Goal: Task Accomplishment & Management: Manage account settings

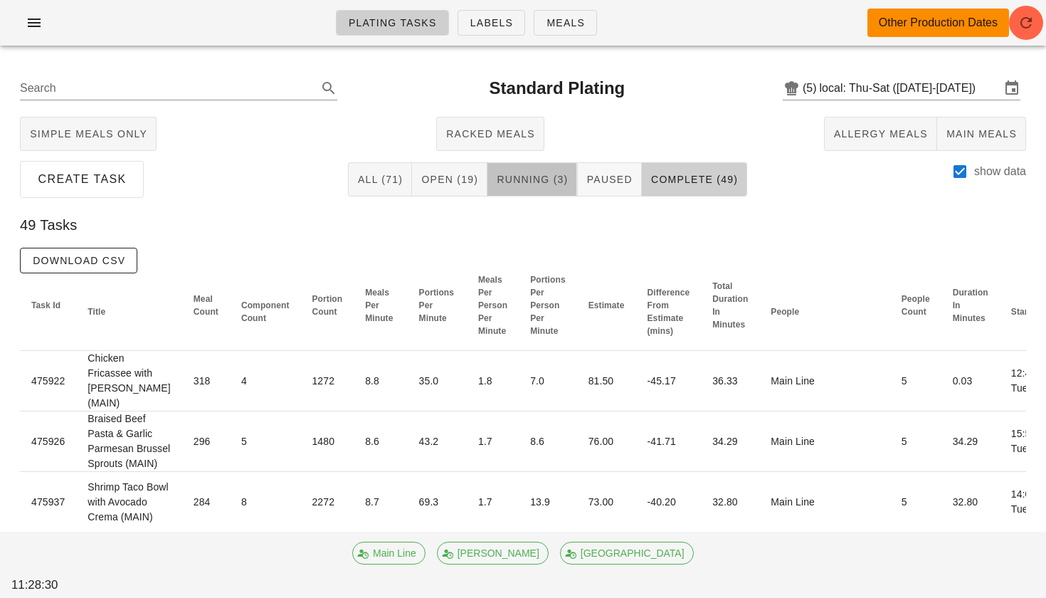
click at [519, 181] on span "Running (3)" at bounding box center [532, 179] width 72 height 11
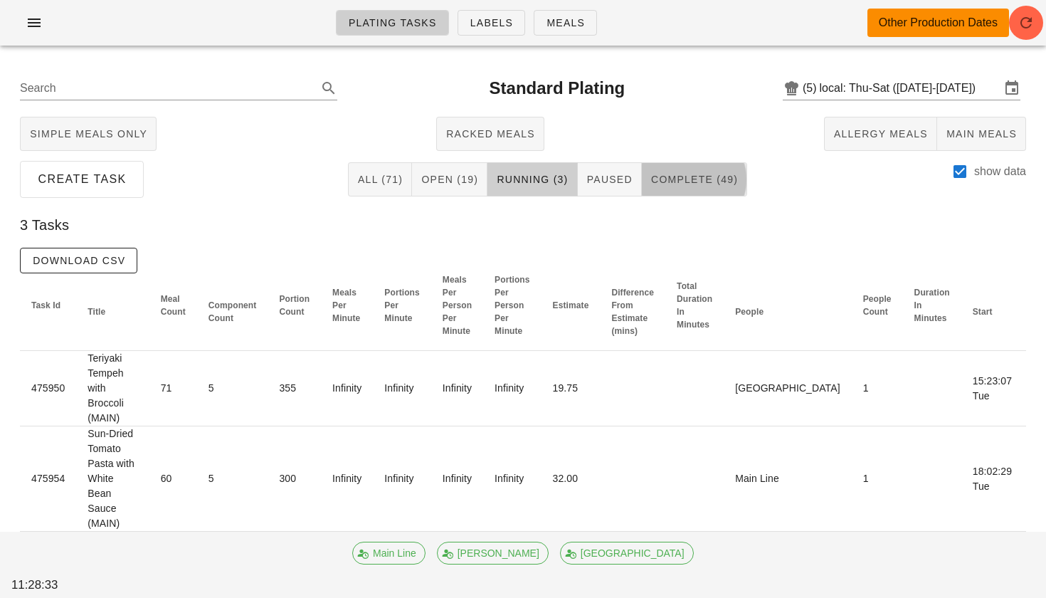
click at [698, 184] on span "Complete (49)" at bounding box center [694, 179] width 88 height 11
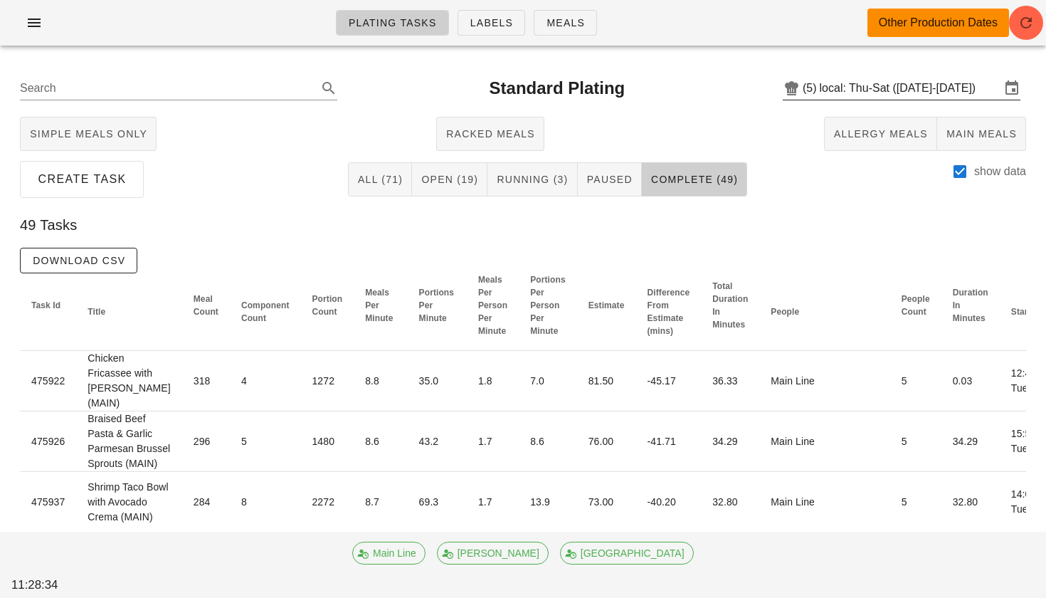
click at [897, 94] on input "local: Thu-Sat (Sep 18-Sep 20)" at bounding box center [910, 88] width 181 height 23
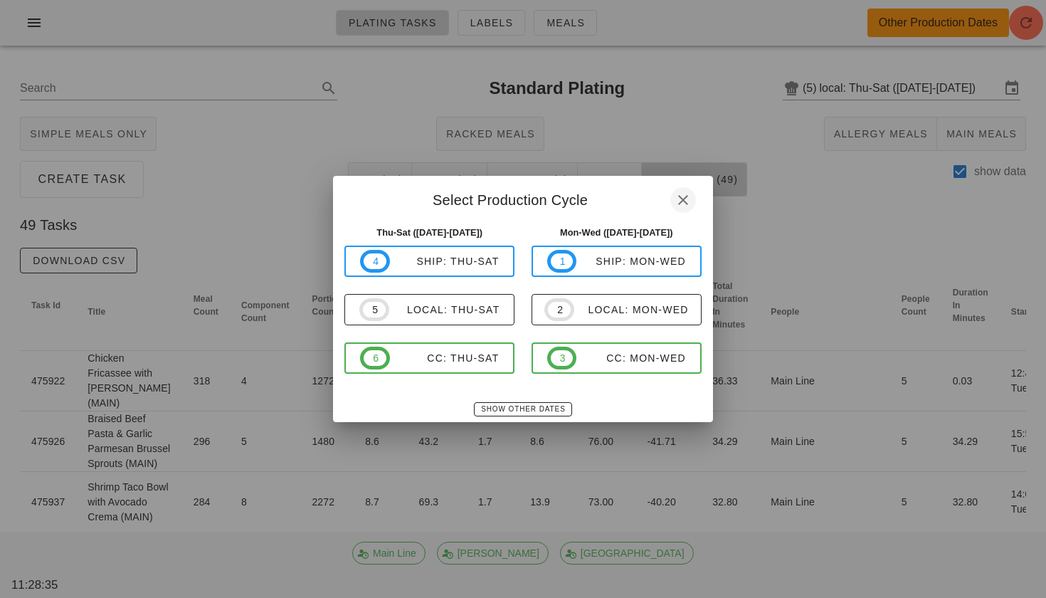
click at [684, 195] on icon "button" at bounding box center [683, 199] width 17 height 17
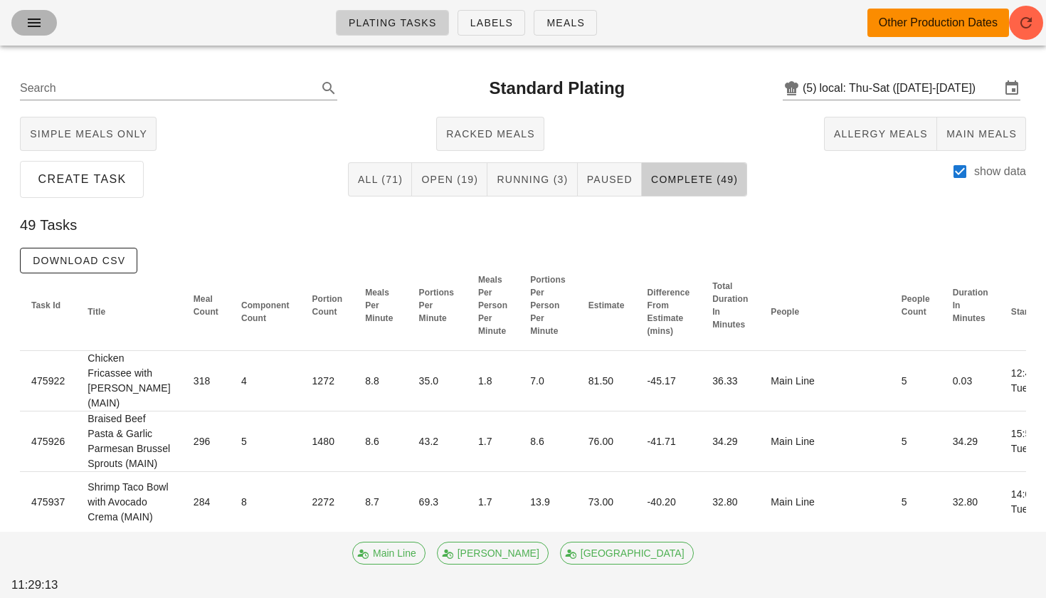
click at [39, 26] on icon "button" at bounding box center [34, 22] width 17 height 17
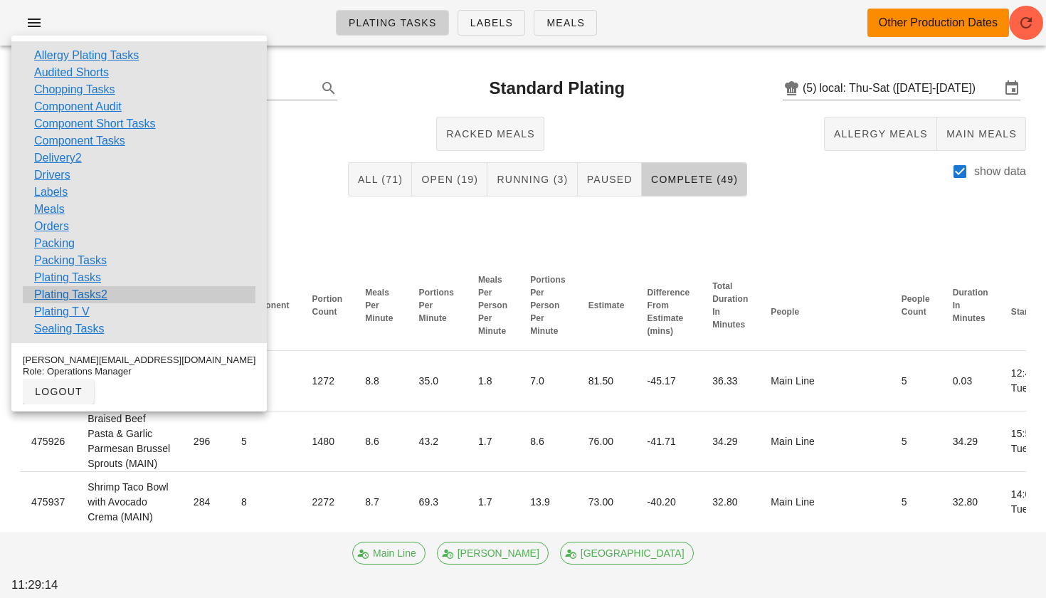
click at [92, 291] on link "Plating Tasks2" at bounding box center [70, 294] width 73 height 17
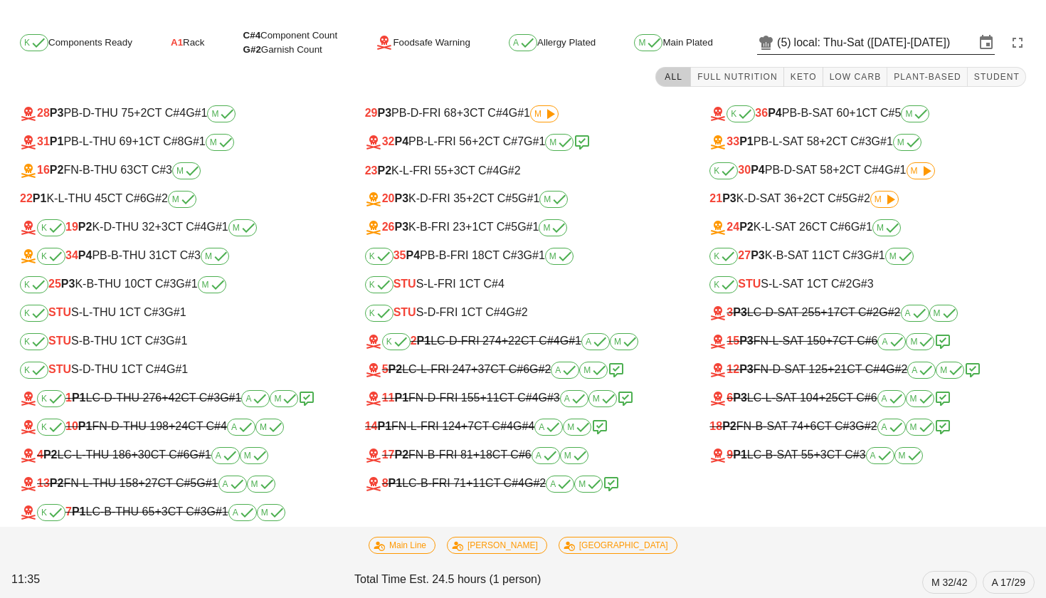
click at [830, 41] on input "local: Thu-Sat (Sep 18-Sep 20)" at bounding box center [884, 42] width 181 height 23
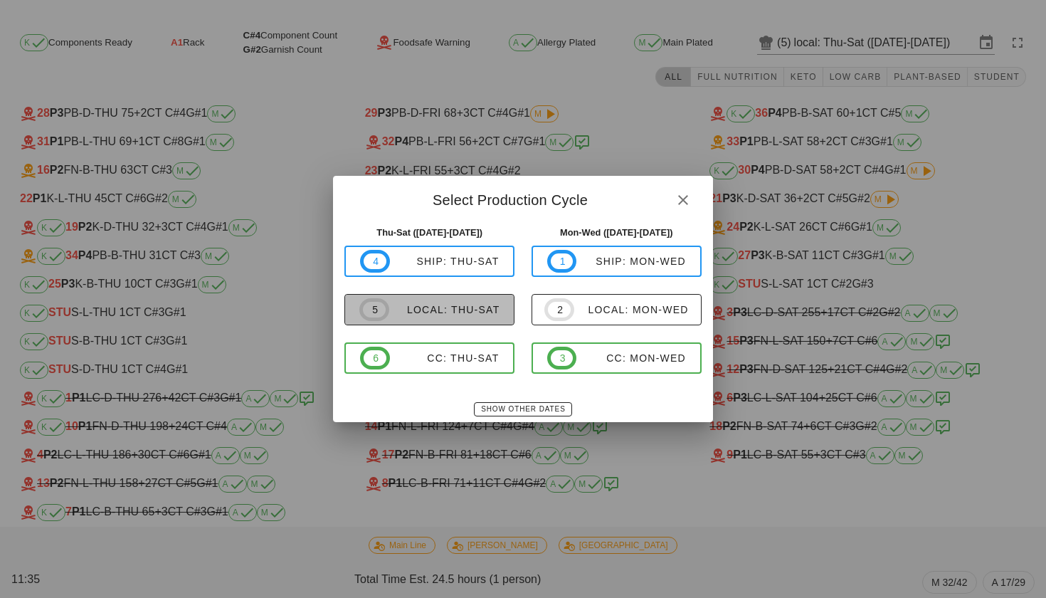
click at [456, 304] on div "local: Thu-Sat" at bounding box center [444, 309] width 111 height 11
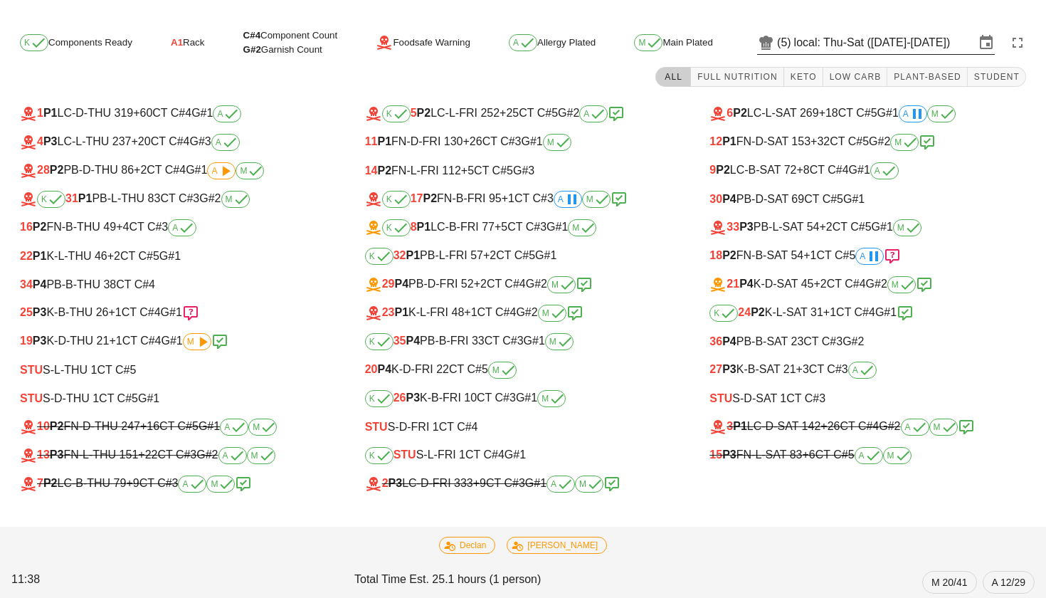
click at [860, 43] on input "local: Thu-Sat (Sep 25-Sep 27)" at bounding box center [884, 42] width 181 height 23
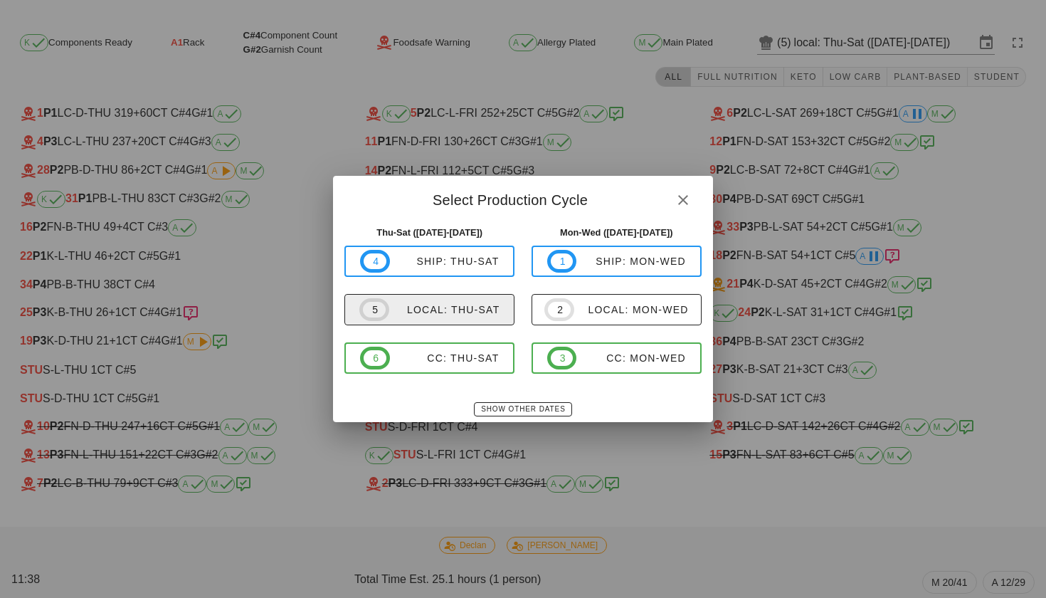
click at [486, 311] on div "local: Thu-Sat" at bounding box center [444, 309] width 111 height 11
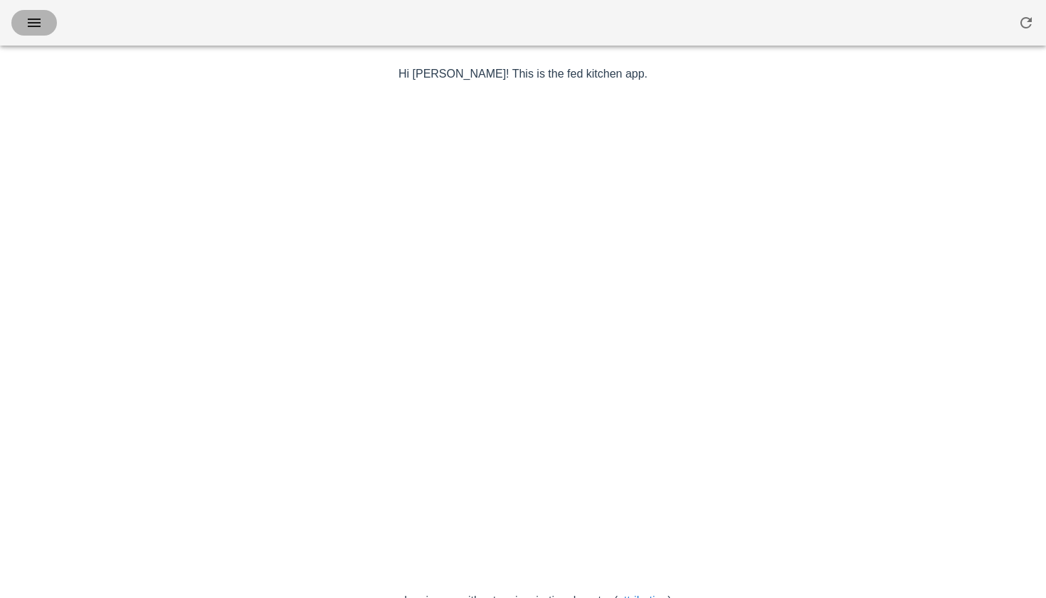
click at [28, 17] on icon "button" at bounding box center [34, 22] width 17 height 17
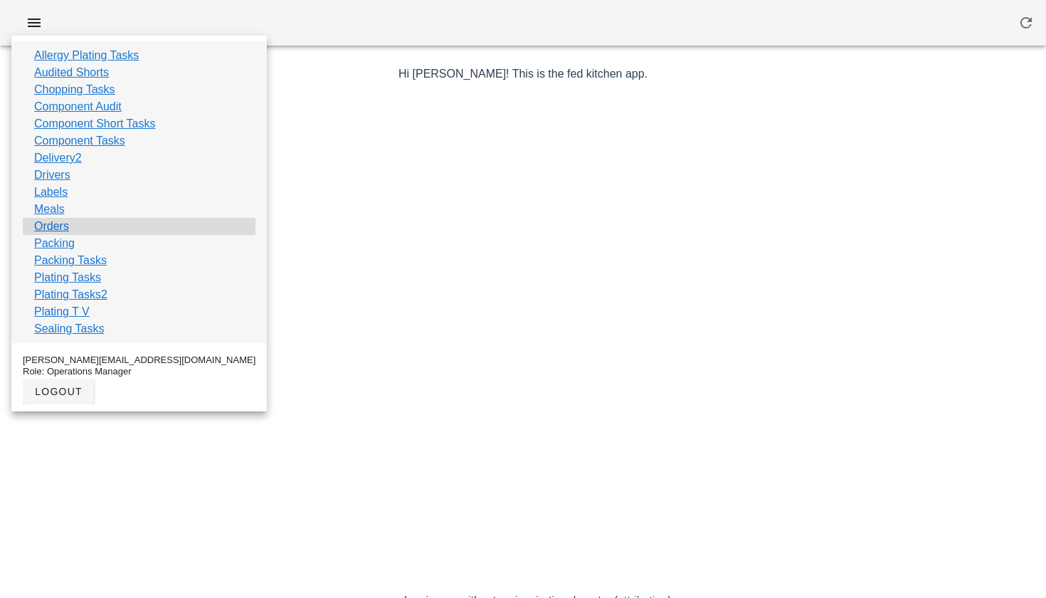
click at [58, 222] on link "Orders" at bounding box center [51, 226] width 35 height 17
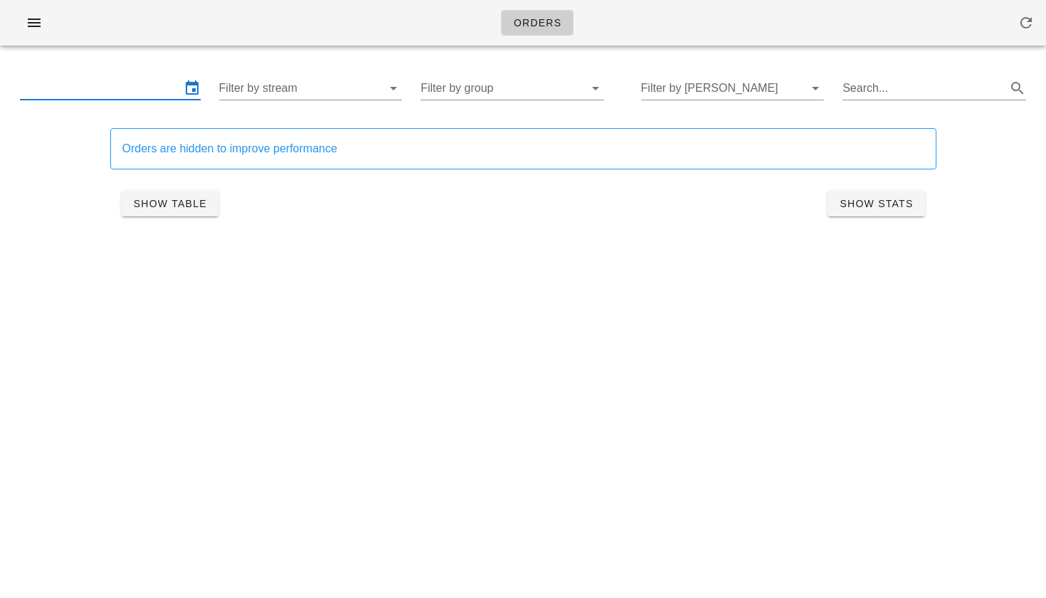
click at [138, 77] on input "text" at bounding box center [100, 88] width 161 height 23
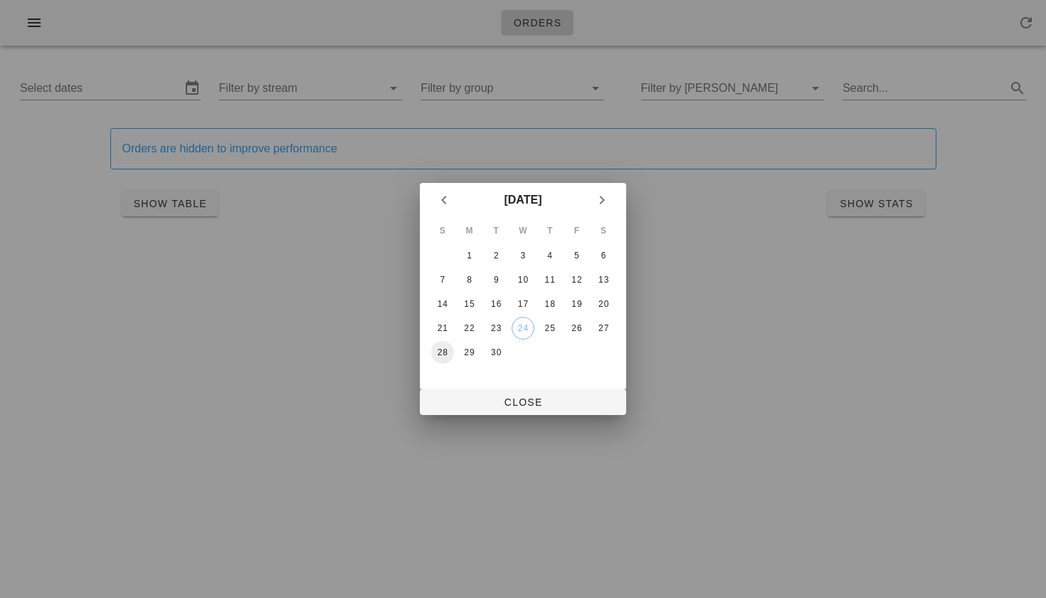
click at [445, 354] on div "28" at bounding box center [442, 352] width 23 height 10
click at [489, 355] on div "30" at bounding box center [496, 352] width 23 height 10
click at [485, 401] on span "Close" at bounding box center [523, 401] width 184 height 11
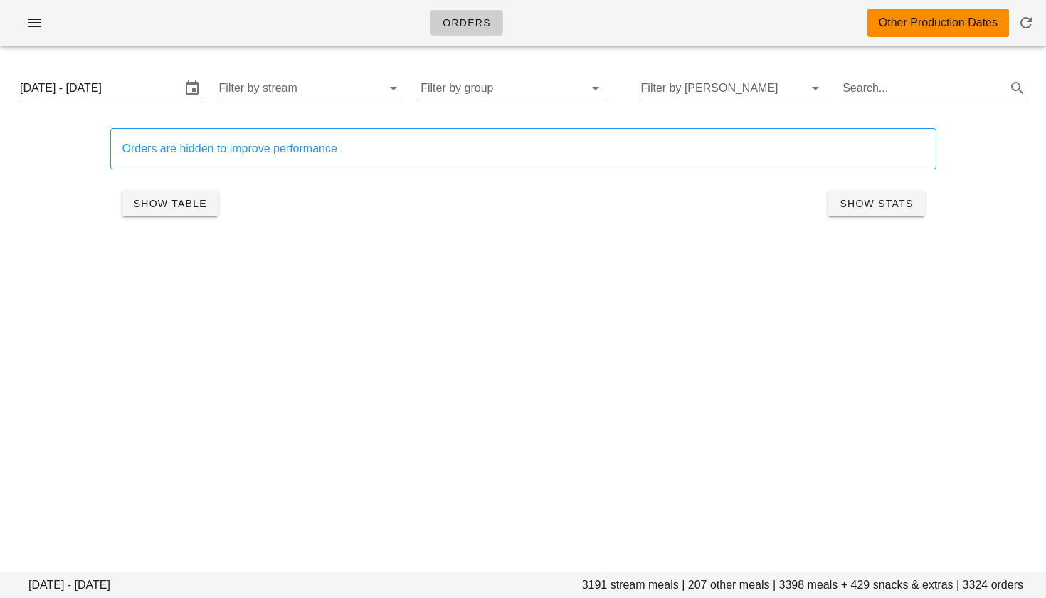
click at [129, 85] on input "Sunday September 28 - Tuesday September 30" at bounding box center [100, 88] width 161 height 23
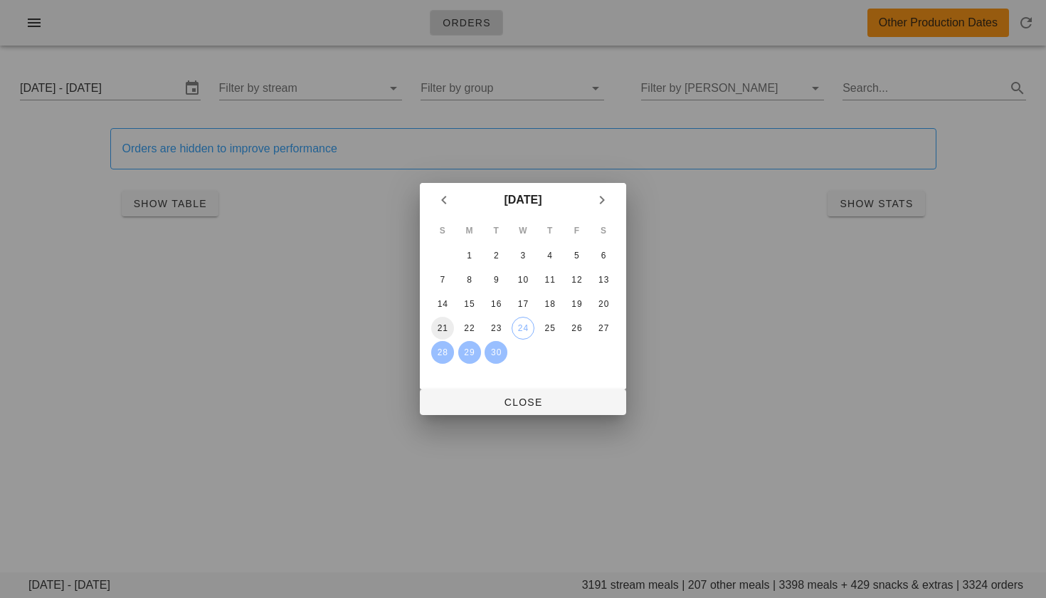
click at [440, 323] on div "21" at bounding box center [442, 328] width 23 height 10
click at [495, 329] on div "23" at bounding box center [496, 328] width 23 height 10
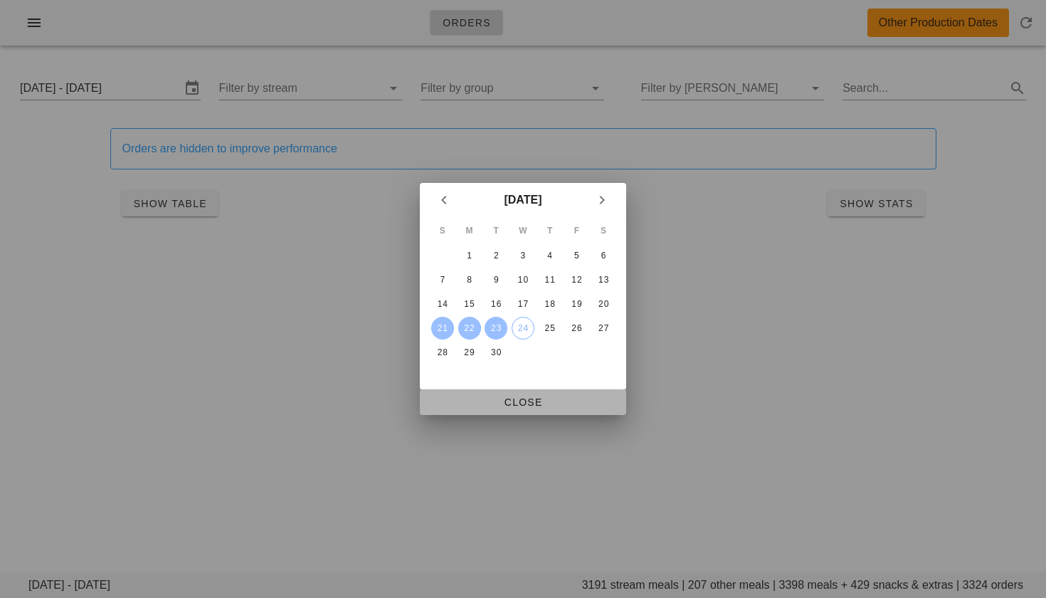
click at [509, 400] on span "Close" at bounding box center [523, 401] width 184 height 11
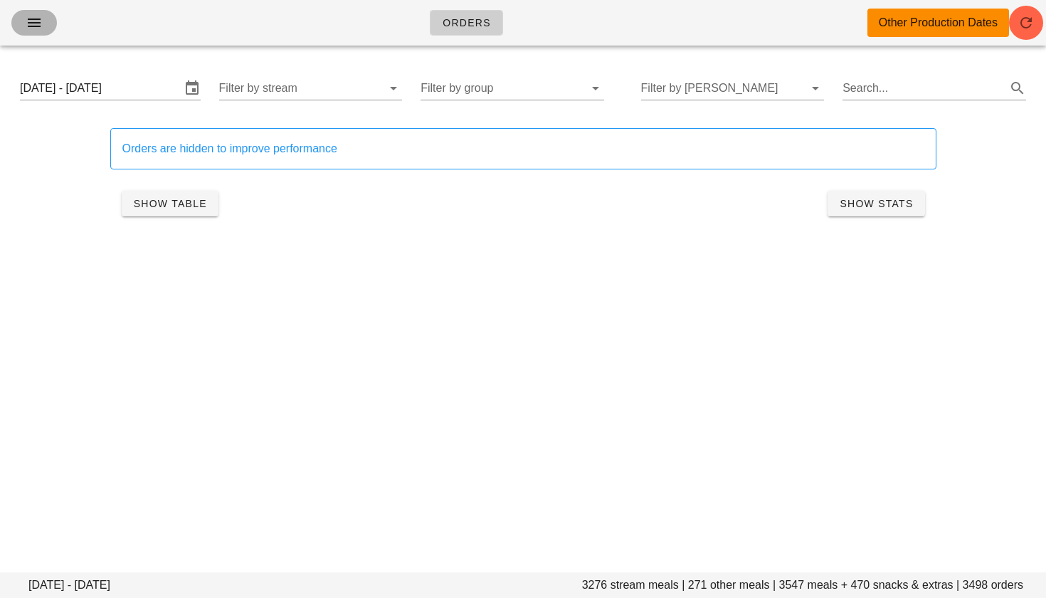
click at [28, 20] on icon "button" at bounding box center [34, 22] width 17 height 17
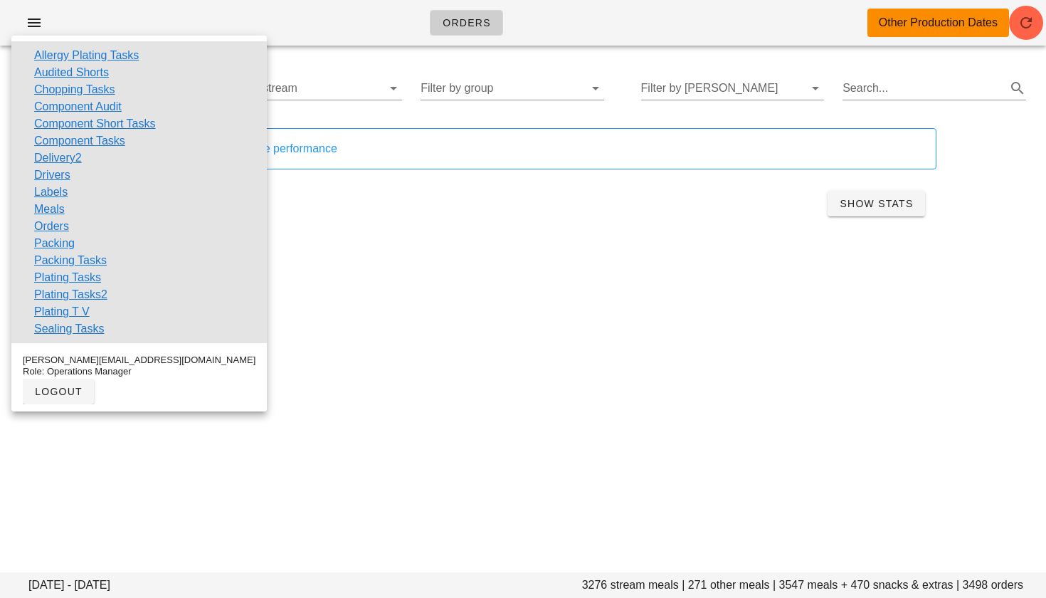
click at [596, 20] on div "Orders Other Production Dates" at bounding box center [523, 23] width 1046 height 46
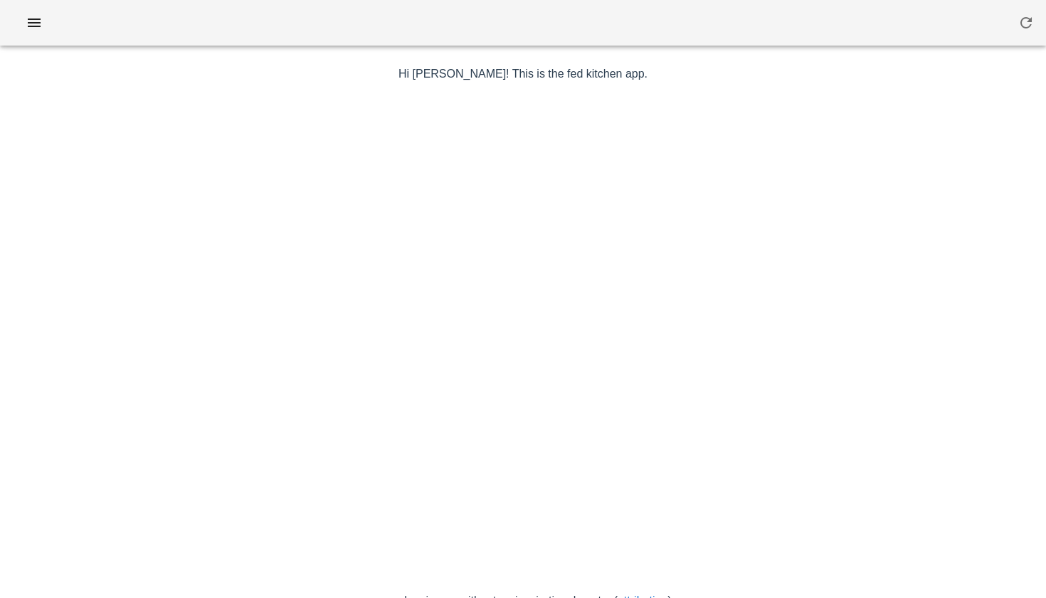
click at [55, 39] on div at bounding box center [523, 23] width 1046 height 46
click at [39, 26] on icon "button" at bounding box center [34, 22] width 17 height 17
